Goal: Task Accomplishment & Management: Use online tool/utility

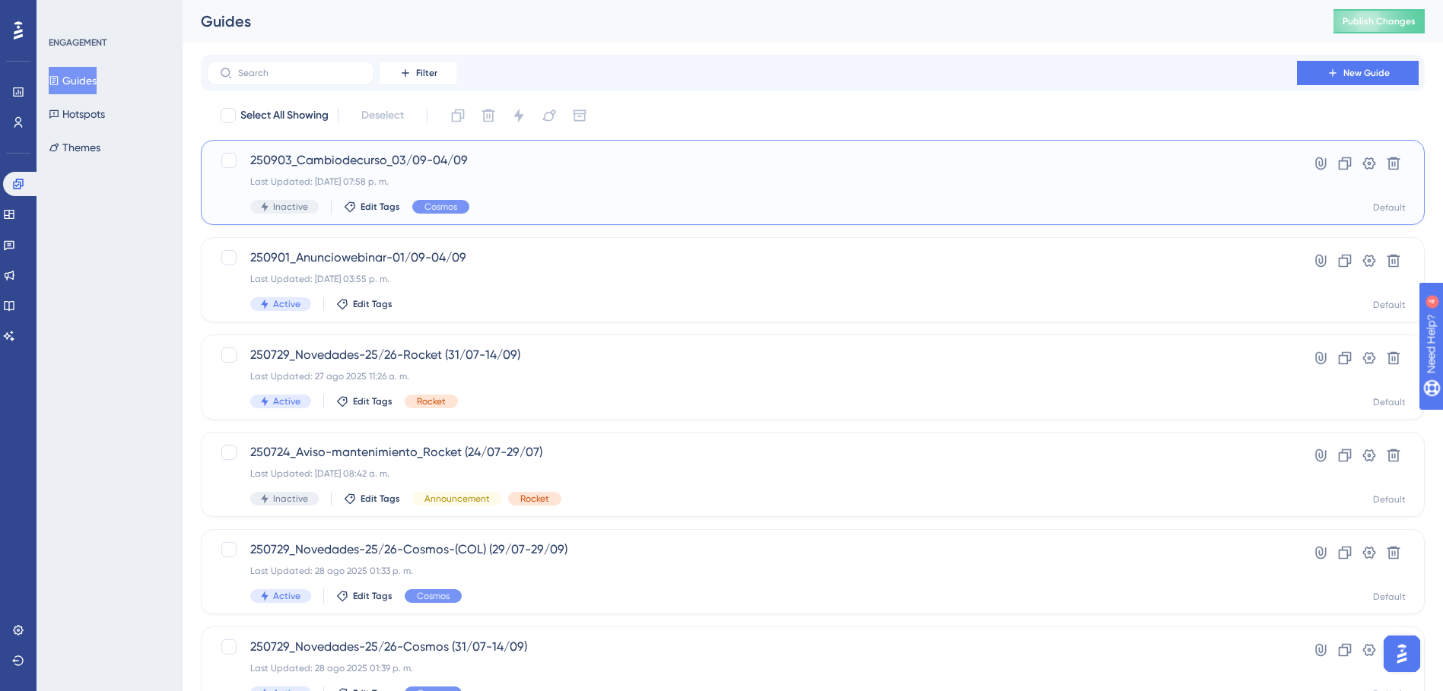
click at [370, 163] on span "250903_Cambiodecurso_03/09-04/09" at bounding box center [751, 160] width 1003 height 18
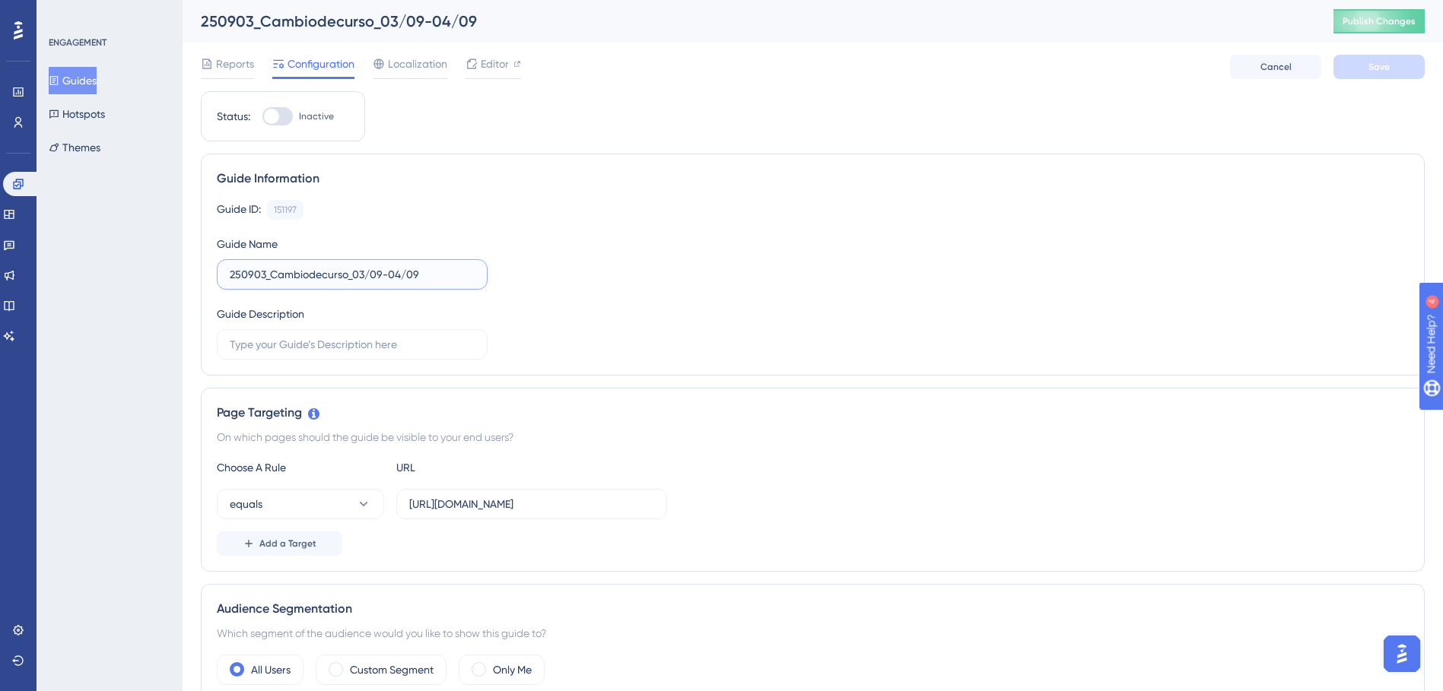
click at [365, 267] on input "250903_Cambiodecurso_03/09-04/09" at bounding box center [352, 274] width 245 height 17
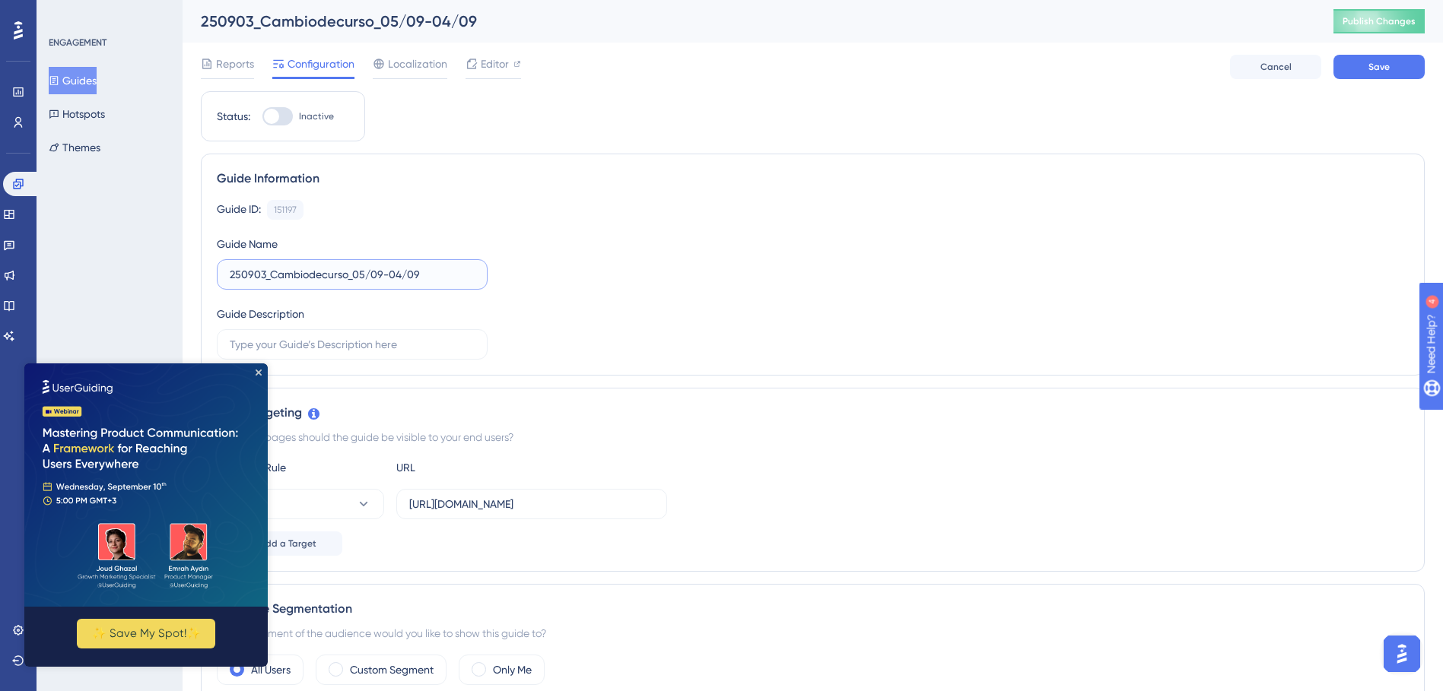
click at [401, 278] on input "250903_Cambiodecurso_05/09-04/09" at bounding box center [352, 274] width 245 height 17
click at [396, 271] on input "250903_Cambiodecurso_05/09-0/09" at bounding box center [352, 274] width 245 height 17
type input "250903_Cambiodecurso_05/09-12/09"
click at [724, 285] on div "Guide ID: 151197 Copy Guide Name 250903_Cambiodecurso_05/09-12/09 Guide Descrip…" at bounding box center [813, 280] width 1192 height 160
click at [257, 377] on img at bounding box center [145, 485] width 243 height 243
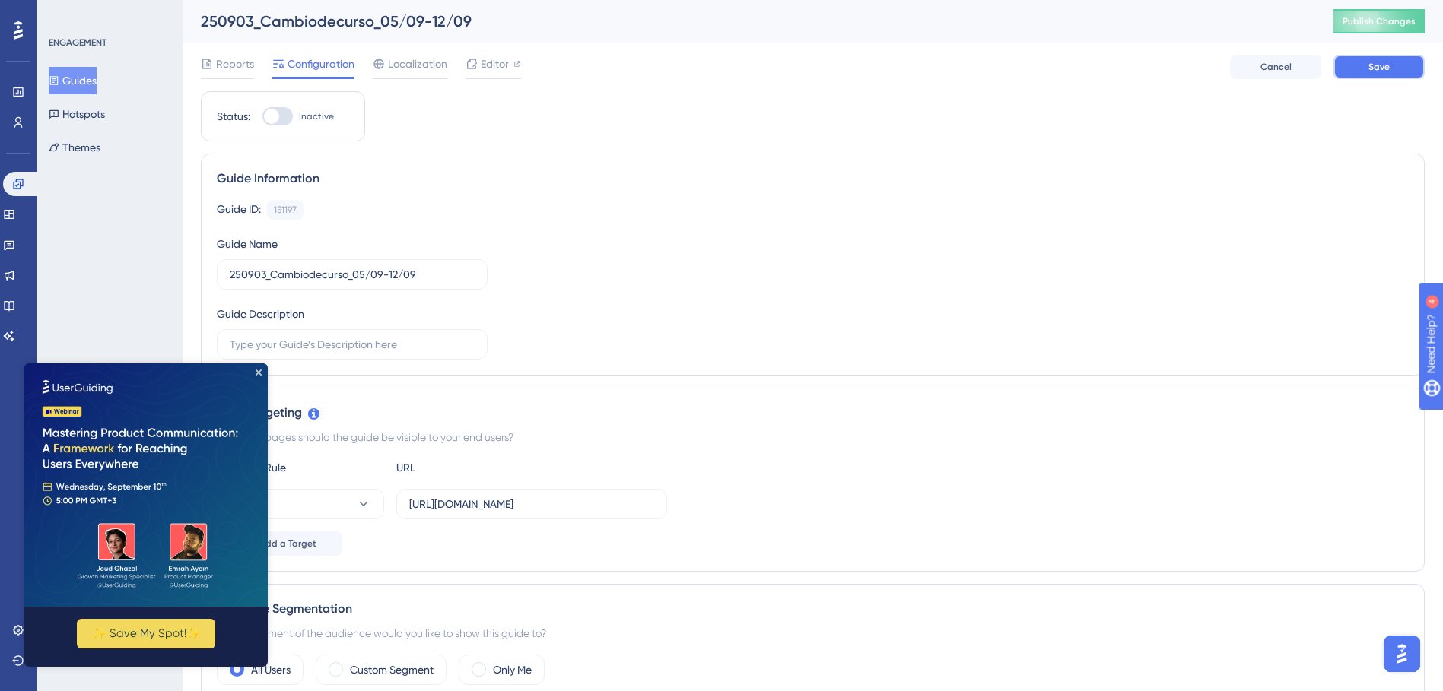
click at [1376, 57] on button "Save" at bounding box center [1379, 67] width 91 height 24
click at [256, 376] on img at bounding box center [145, 485] width 243 height 243
click at [259, 371] on icon "Close Preview" at bounding box center [259, 373] width 6 height 6
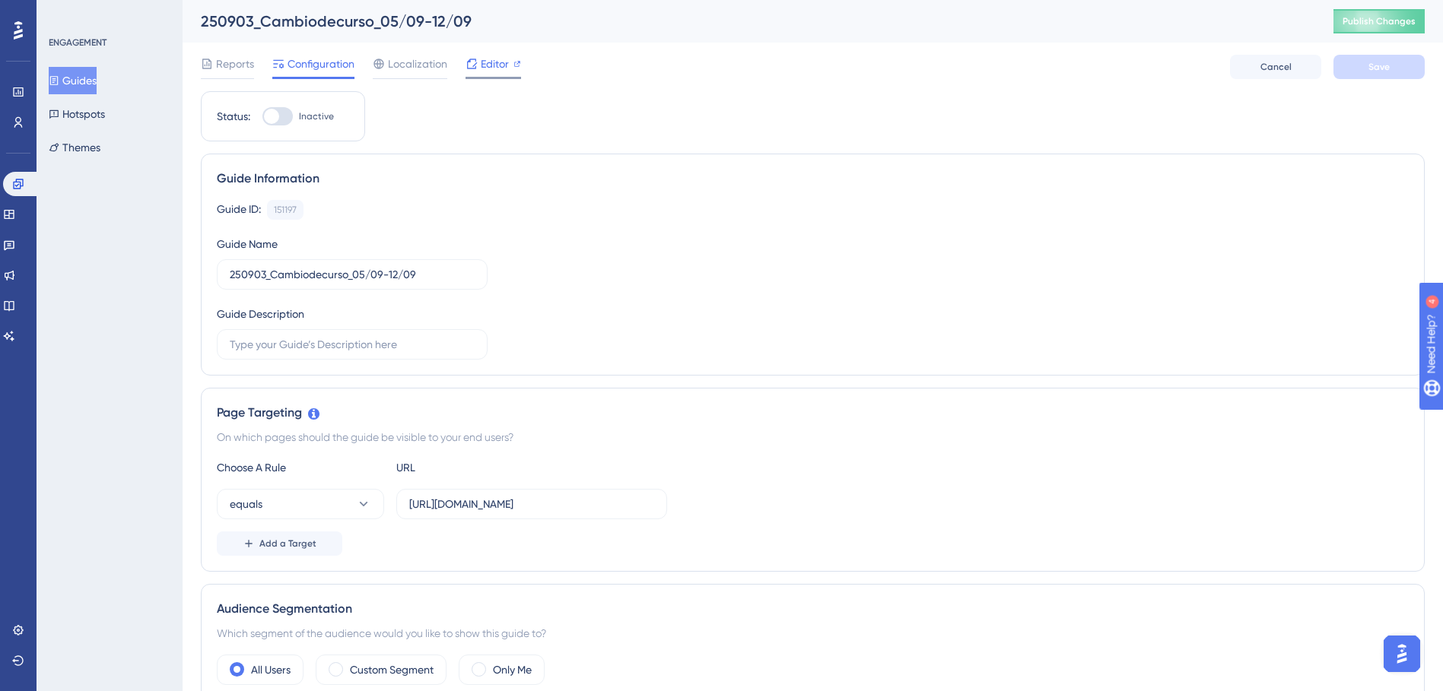
click at [491, 67] on span "Editor" at bounding box center [495, 64] width 28 height 18
click at [17, 187] on icon at bounding box center [18, 184] width 12 height 12
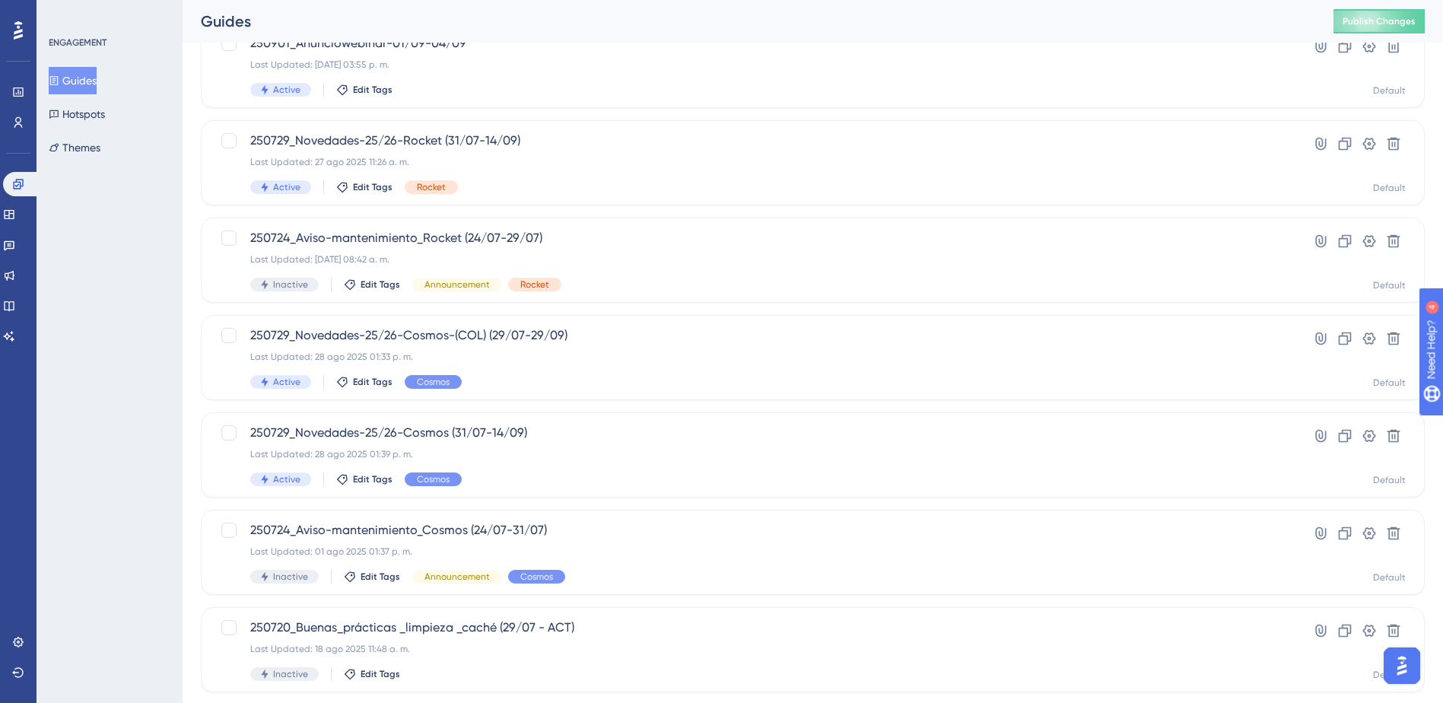
scroll to position [228, 0]
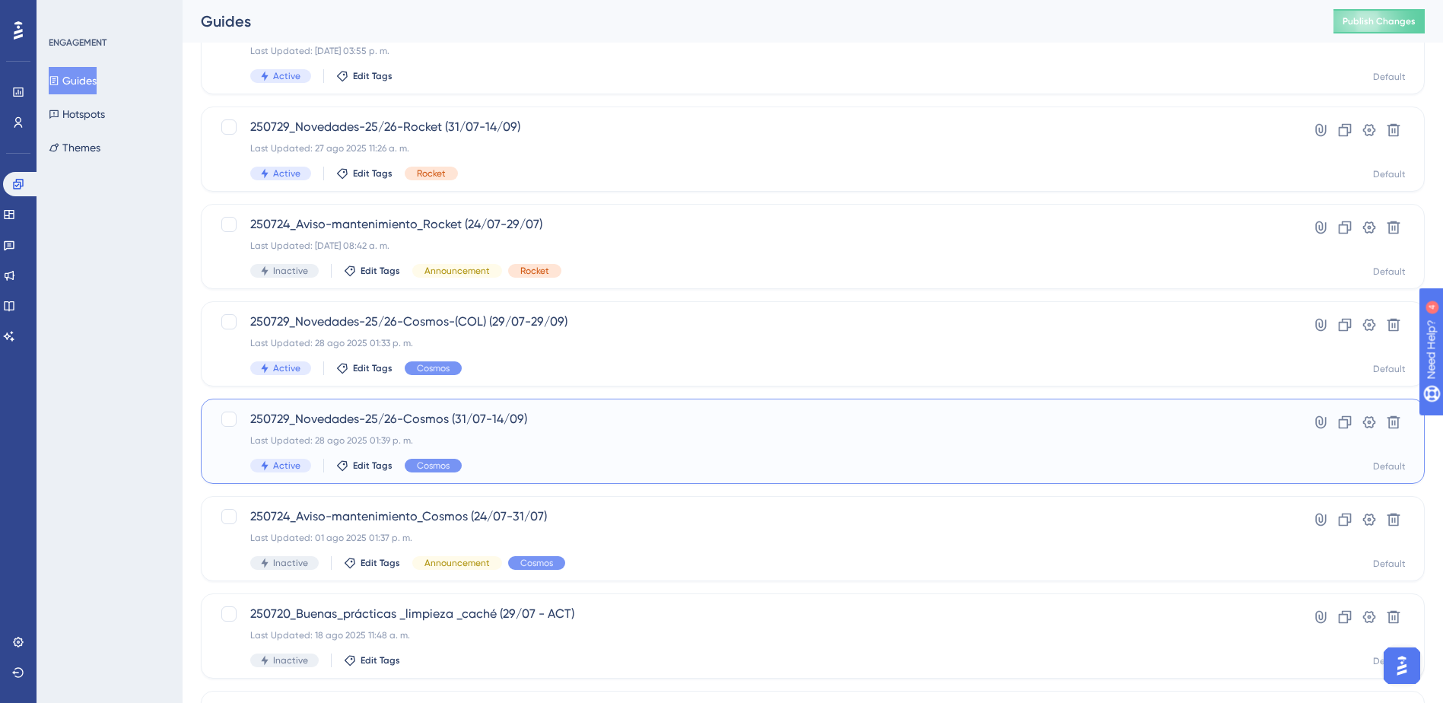
click at [514, 419] on span "250729_Novedades-25/26-Cosmos (31/07-14/09)" at bounding box center [751, 419] width 1003 height 18
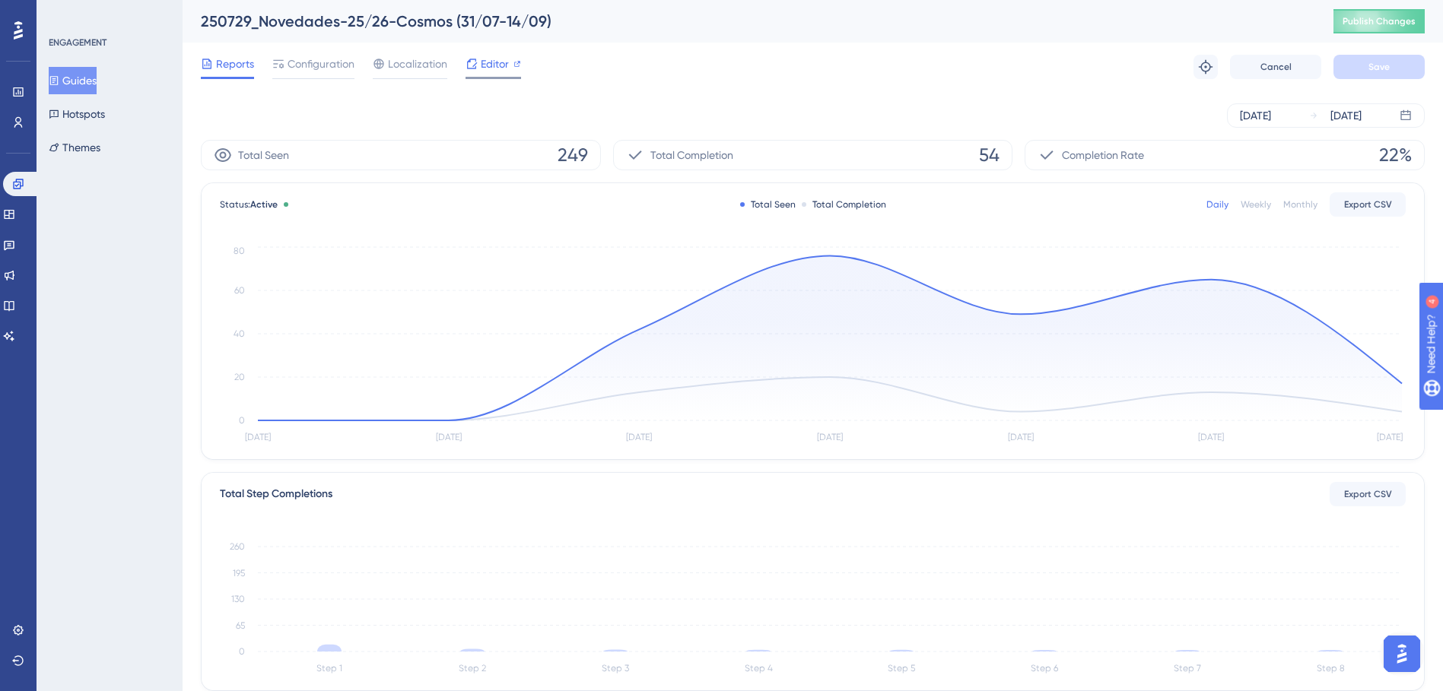
click at [476, 71] on div at bounding box center [472, 64] width 12 height 18
click at [59, 82] on icon at bounding box center [54, 80] width 8 height 9
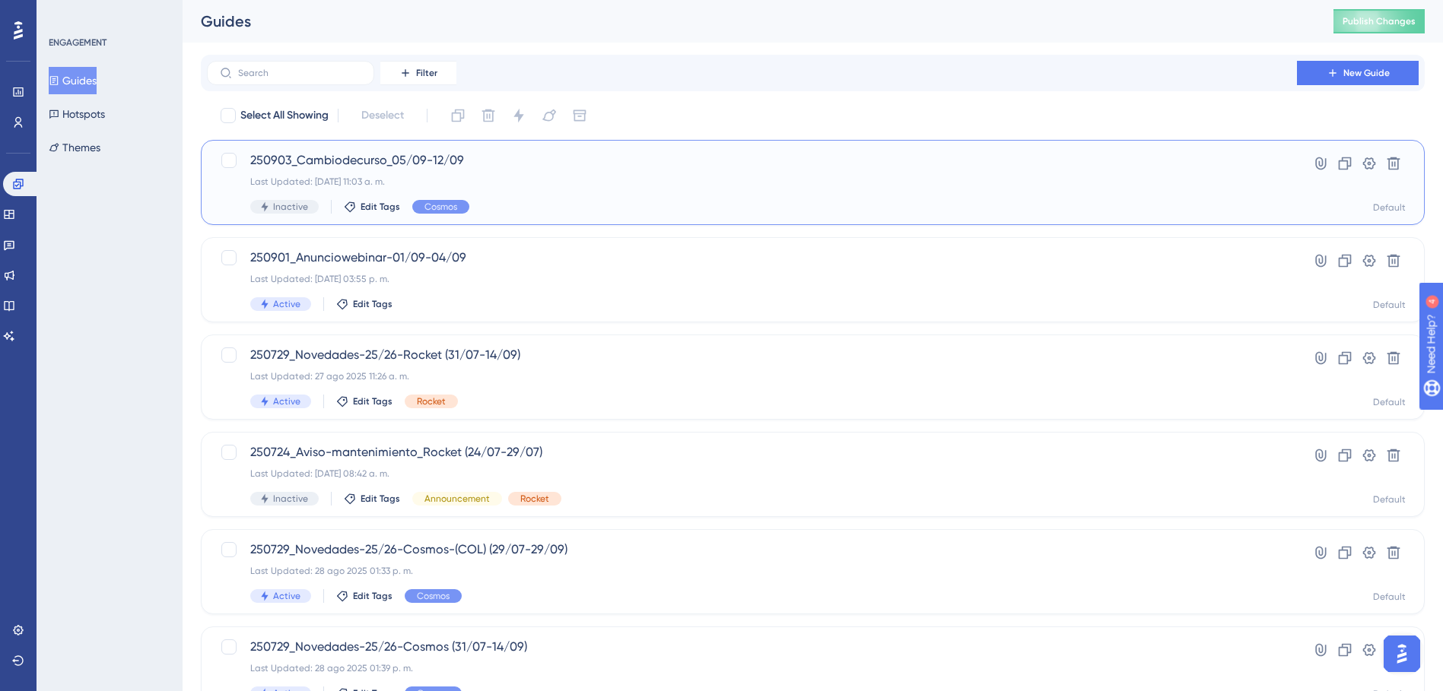
click at [392, 154] on span "250903_Cambiodecurso_05/09-12/09" at bounding box center [751, 160] width 1003 height 18
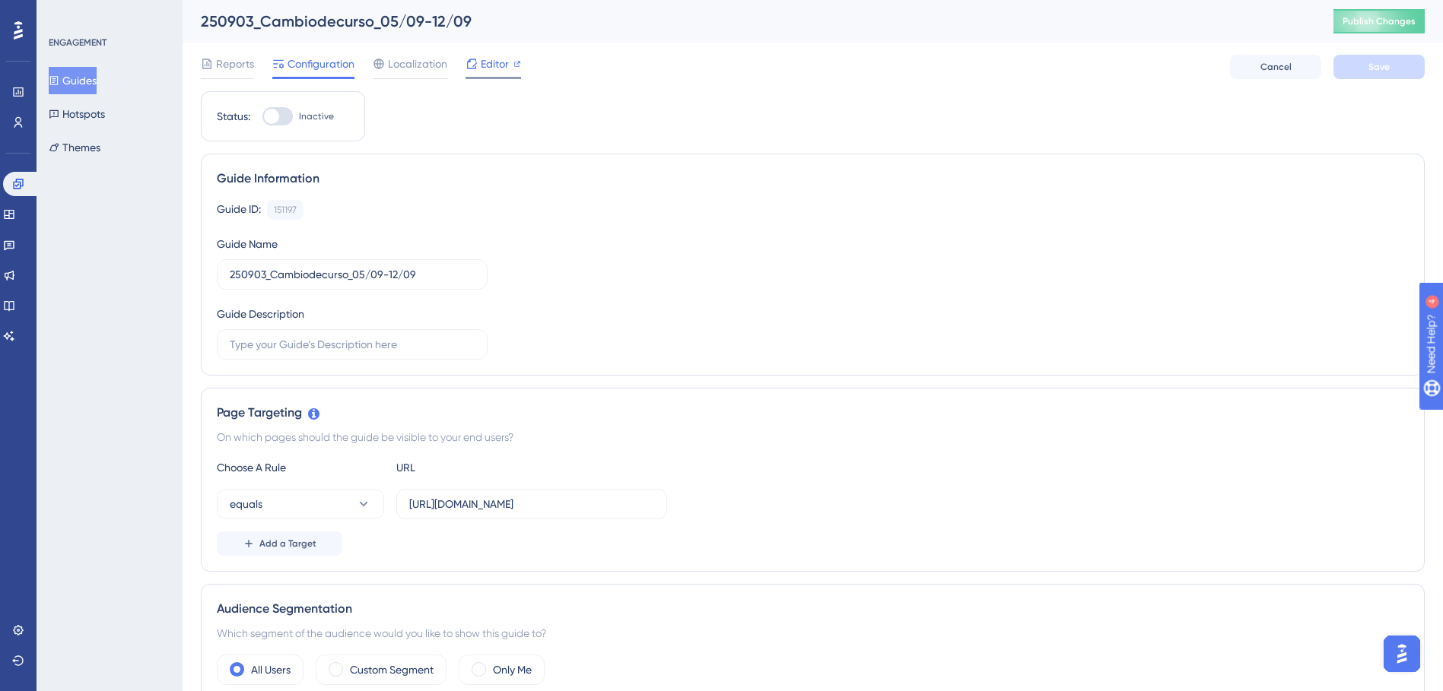
click at [494, 63] on span "Editor" at bounding box center [495, 64] width 28 height 18
click at [502, 61] on span "Editor" at bounding box center [495, 64] width 28 height 18
click at [479, 65] on div "Editor" at bounding box center [494, 64] width 56 height 18
click at [56, 75] on button "Guides" at bounding box center [73, 80] width 48 height 27
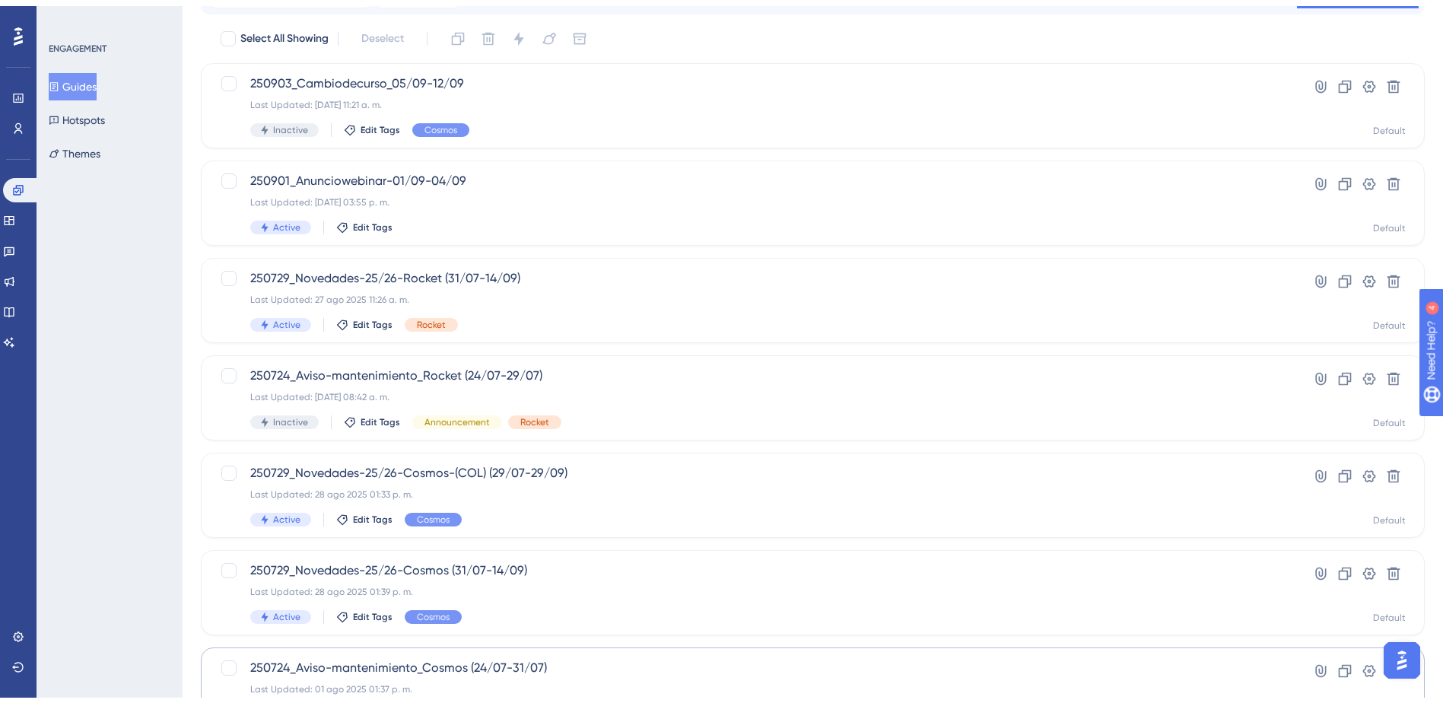
scroll to position [228, 0]
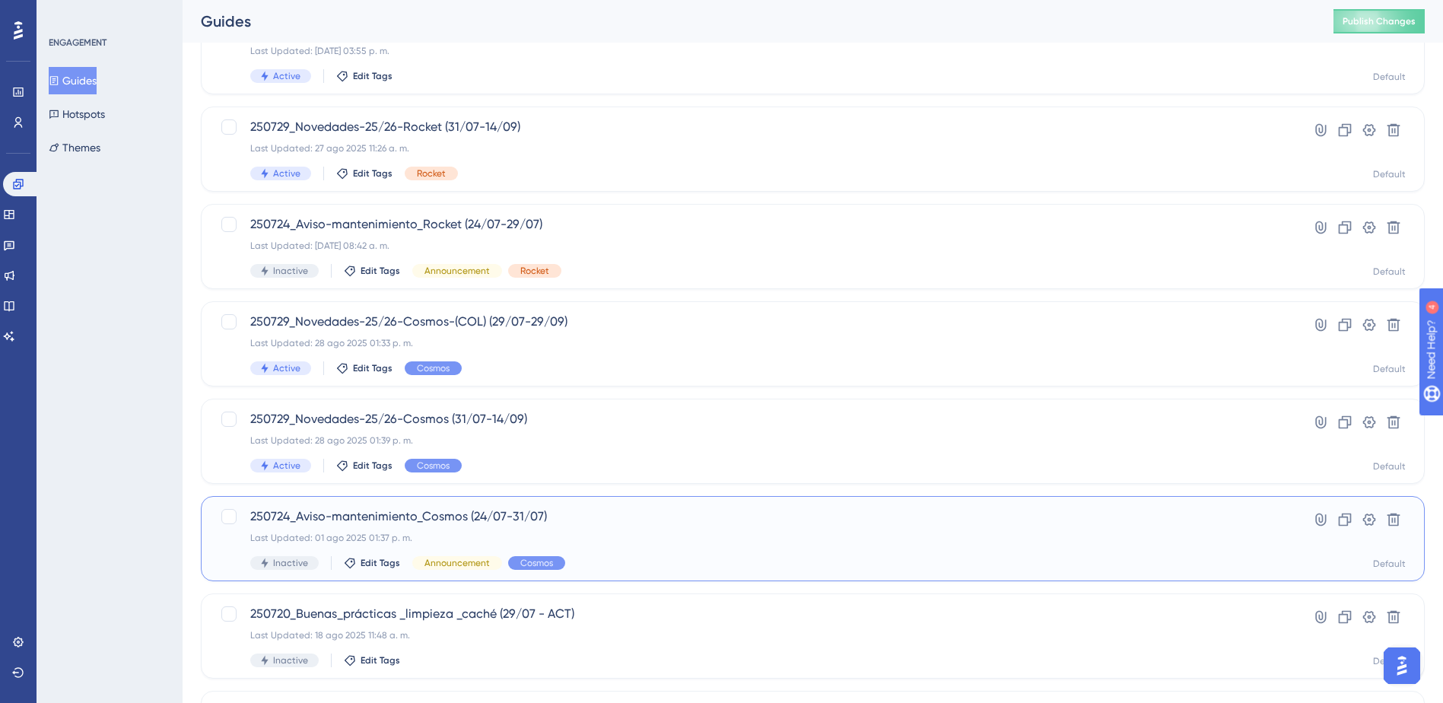
click at [389, 507] on span "250724_Aviso-mantenimiento_Cosmos (24/07-31/07)" at bounding box center [751, 516] width 1003 height 18
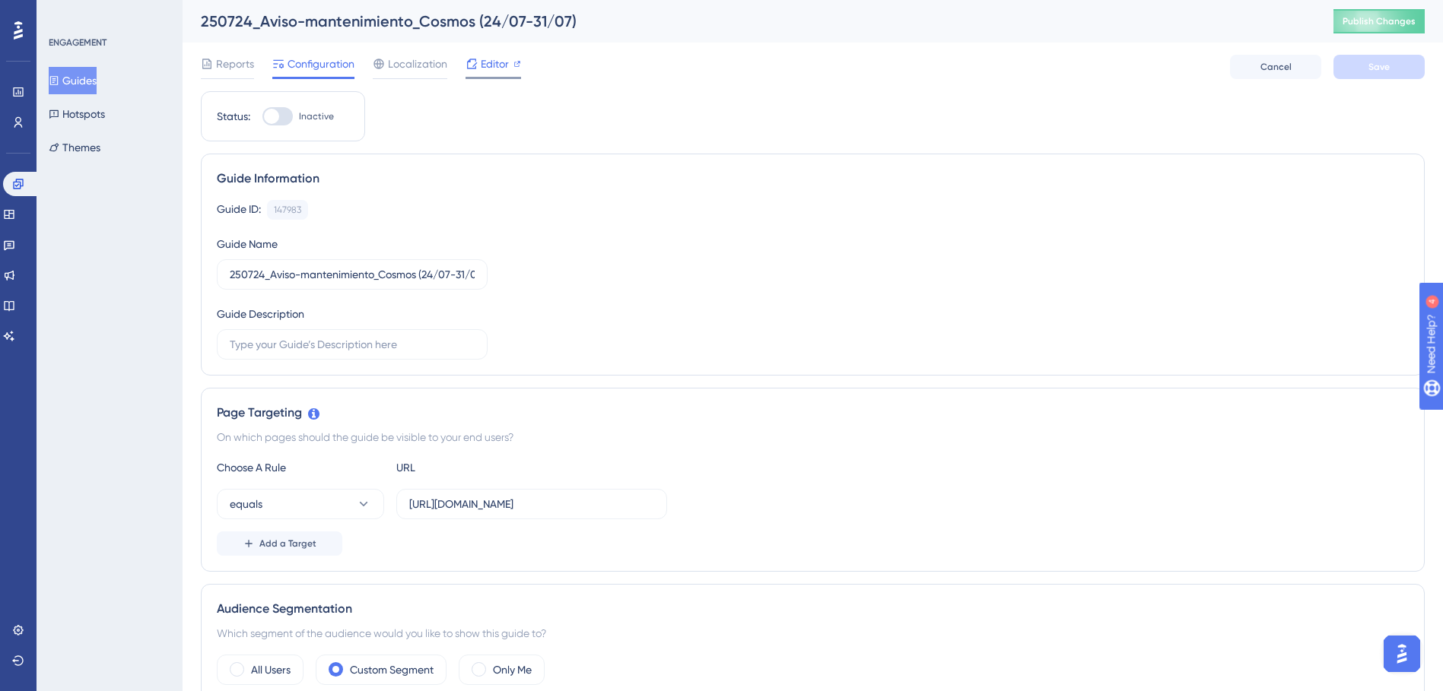
click at [488, 65] on span "Editor" at bounding box center [495, 64] width 28 height 18
click at [72, 69] on button "Guides" at bounding box center [73, 80] width 48 height 27
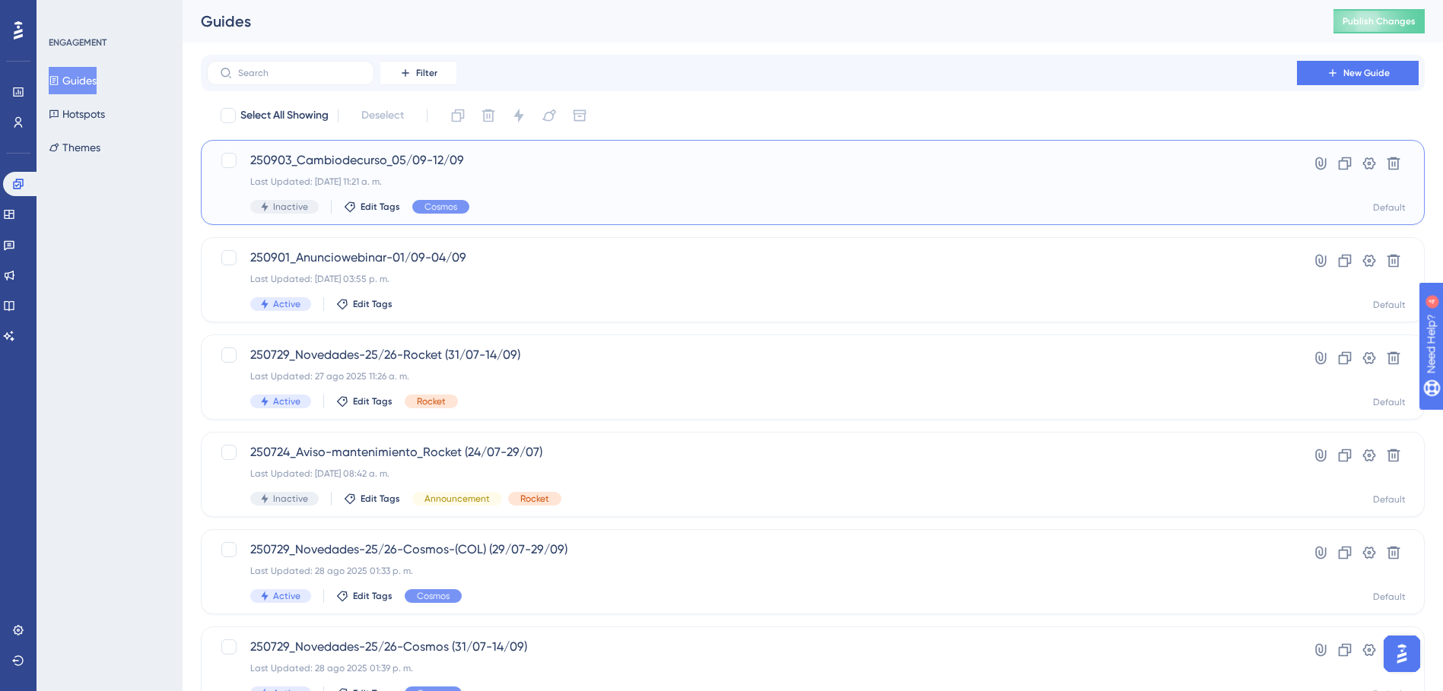
click at [367, 164] on span "250903_Cambiodecurso_05/09-12/09" at bounding box center [751, 160] width 1003 height 18
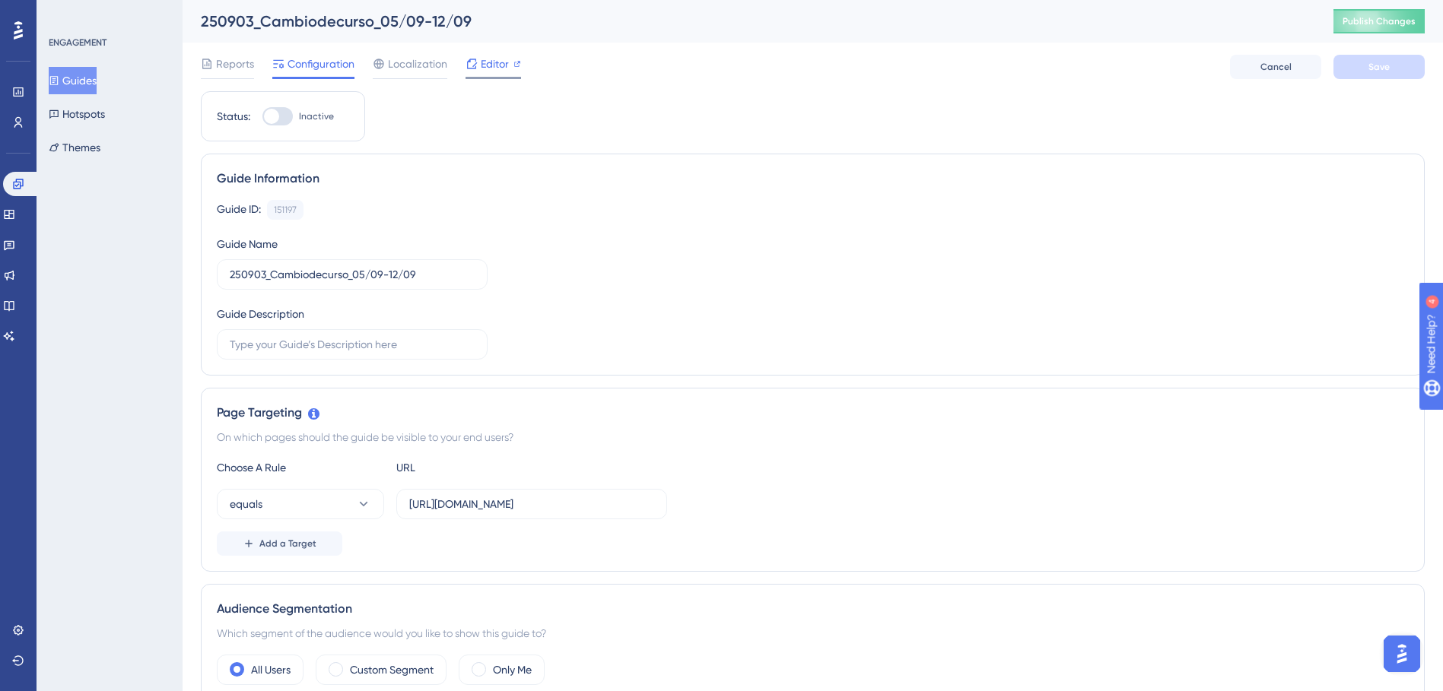
click at [498, 66] on span "Editor" at bounding box center [495, 64] width 28 height 18
